Goal: Task Accomplishment & Management: Complete application form

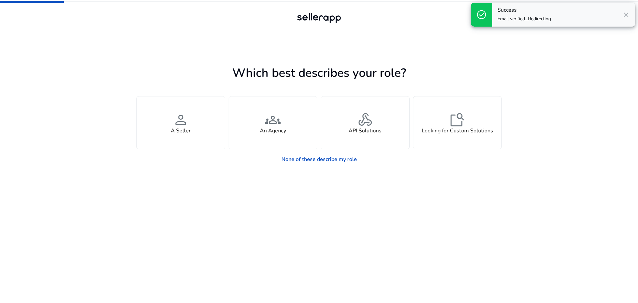
click at [325, 199] on app-seller-type "Which best describes your role? You manage your own brand or store and are look…" at bounding box center [318, 183] width 365 height 240
click at [333, 158] on link "None of these describe my role" at bounding box center [319, 158] width 86 height 13
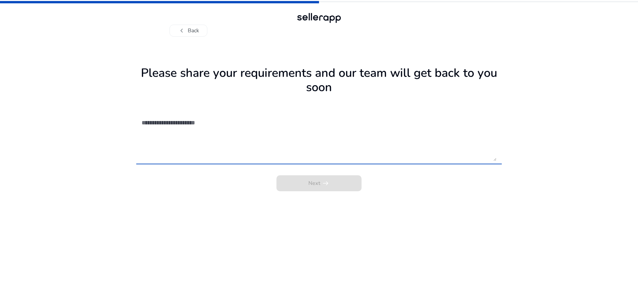
click at [206, 134] on textarea at bounding box center [319, 137] width 355 height 47
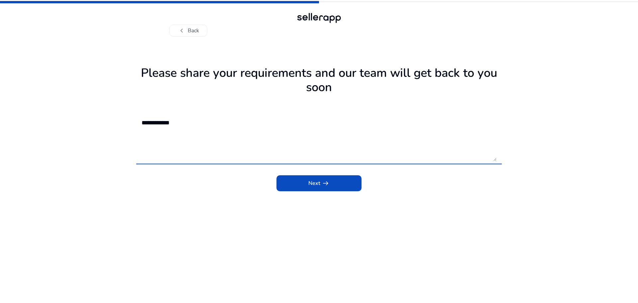
type textarea "**********"
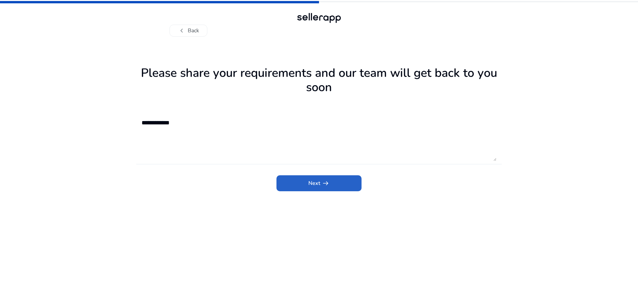
click at [276, 175] on button "Next arrow_right_alt" at bounding box center [318, 183] width 85 height 16
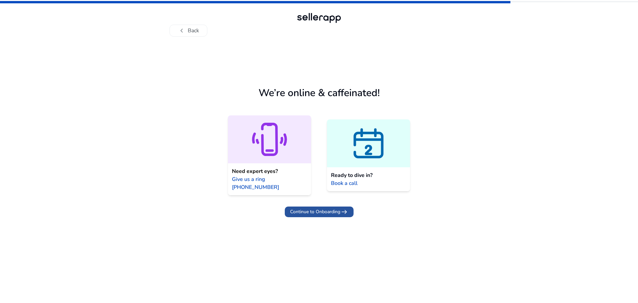
click at [330, 208] on span "Continue to Onboarding" at bounding box center [315, 211] width 50 height 7
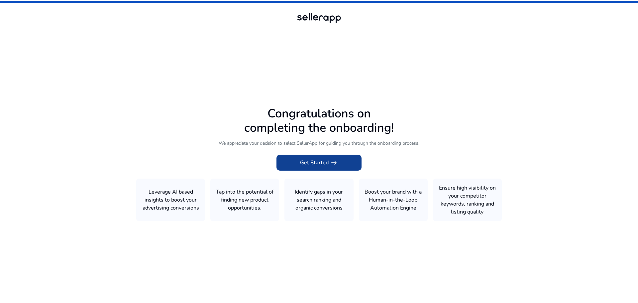
click at [325, 162] on span "Get Started arrow_right_alt" at bounding box center [319, 162] width 38 height 8
